Goal: Information Seeking & Learning: Learn about a topic

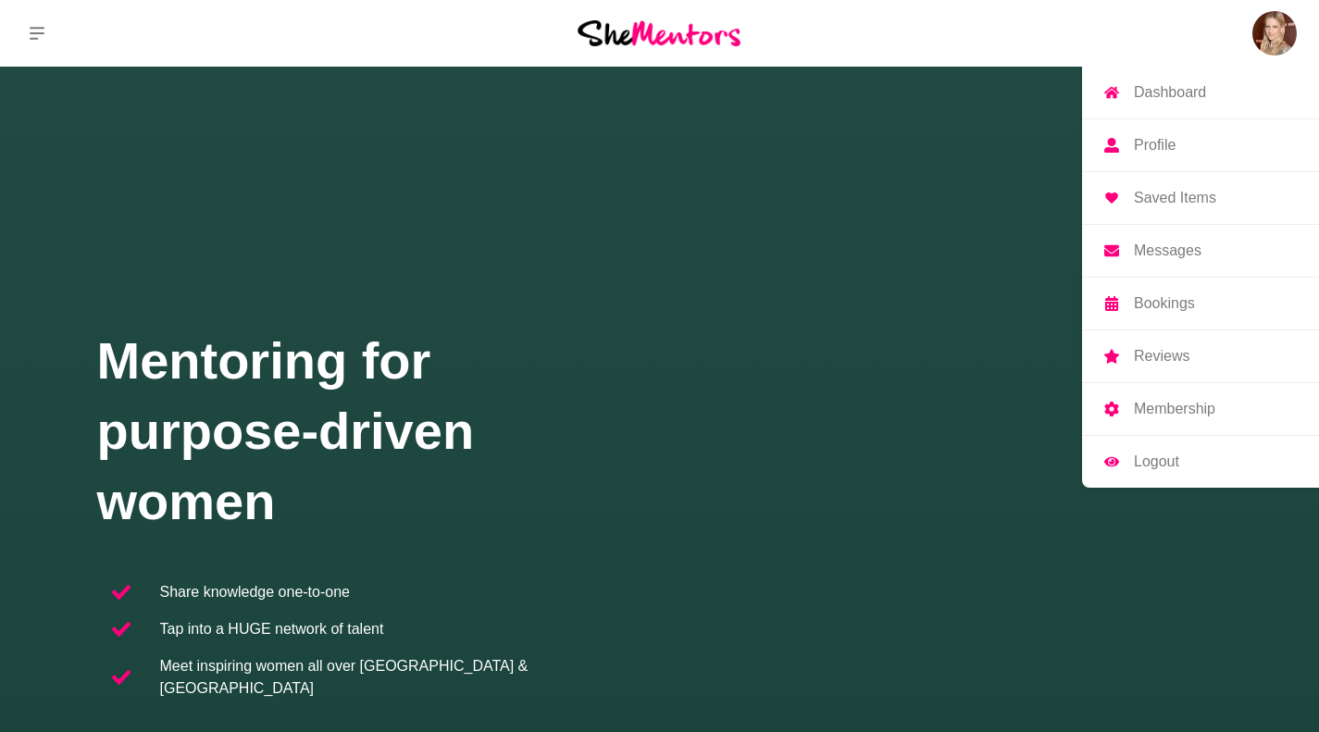
click at [1285, 40] on img at bounding box center [1274, 33] width 44 height 44
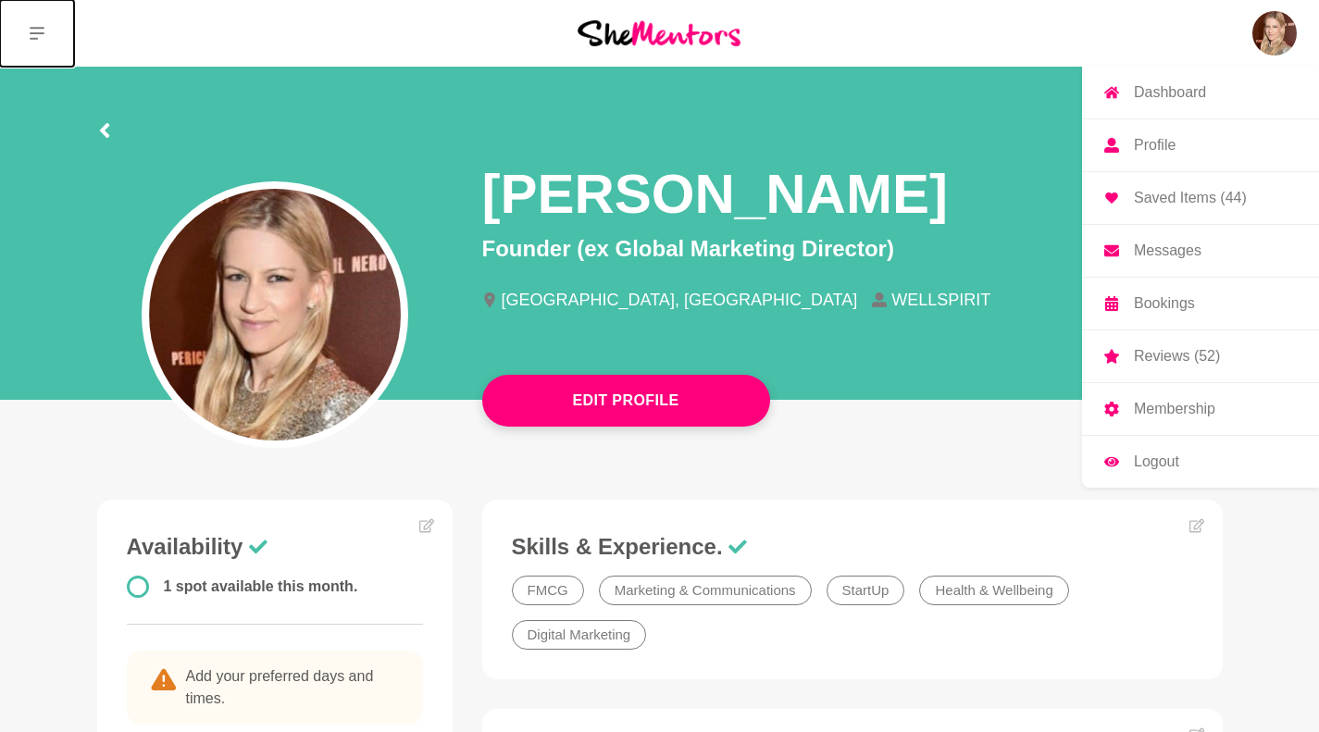
click at [25, 28] on button at bounding box center [37, 33] width 74 height 67
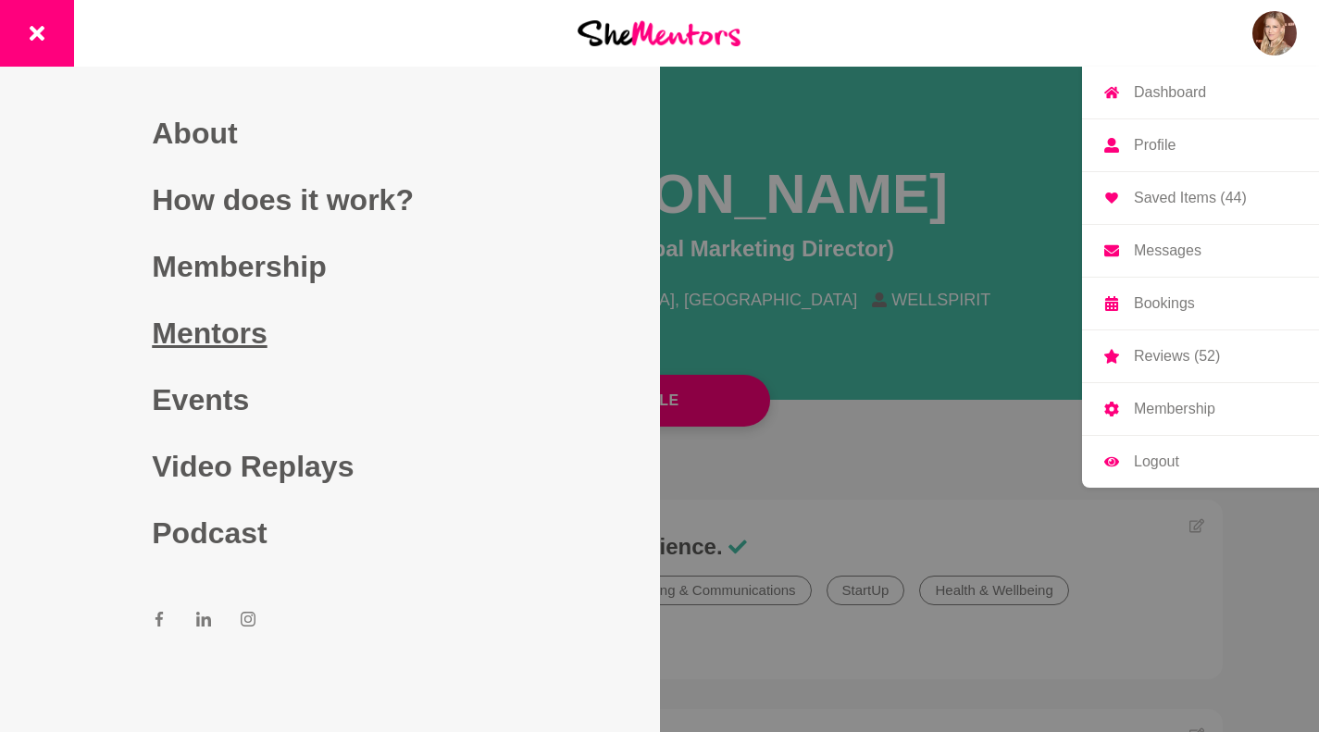
click at [237, 329] on link "Mentors" at bounding box center [329, 333] width 355 height 67
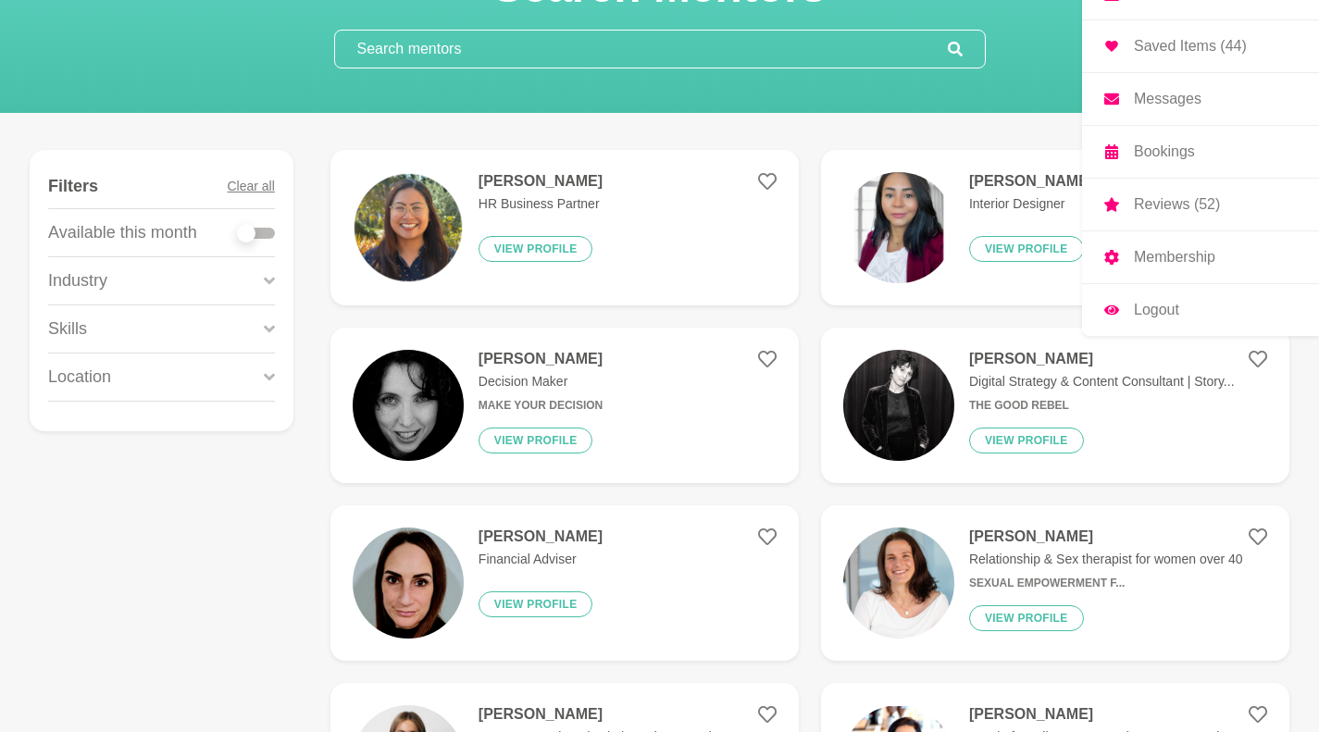
scroll to position [151, 0]
click at [888, 373] on img at bounding box center [898, 406] width 111 height 111
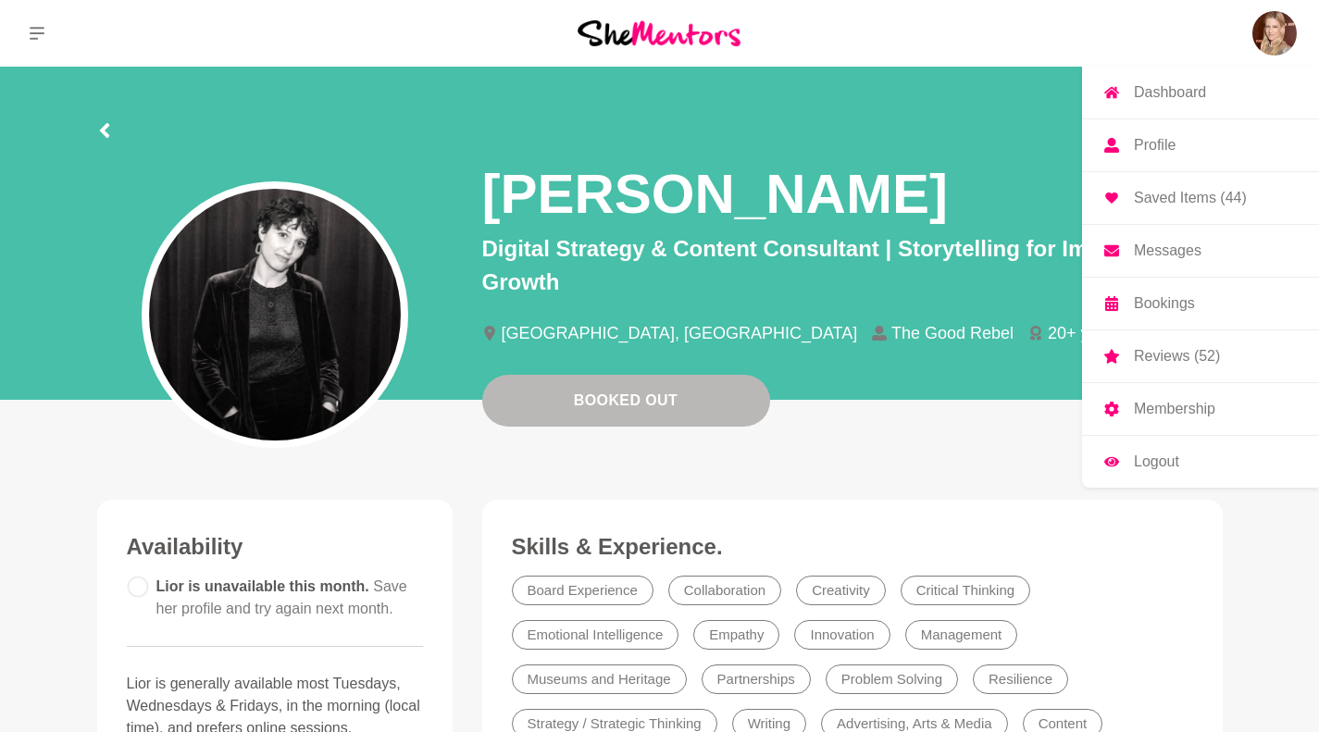
click at [1171, 404] on p "Membership" at bounding box center [1174, 409] width 81 height 15
